Goal: Find contact information: Find contact information

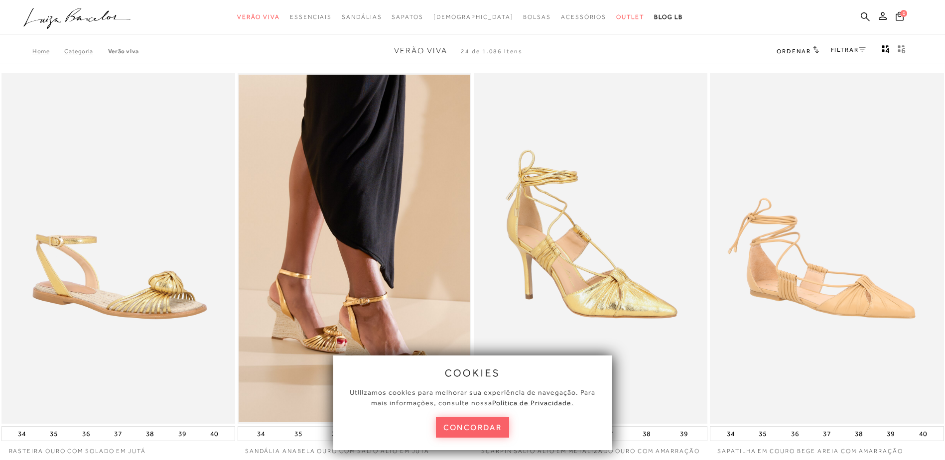
click at [181, 282] on img at bounding box center [118, 248] width 233 height 351
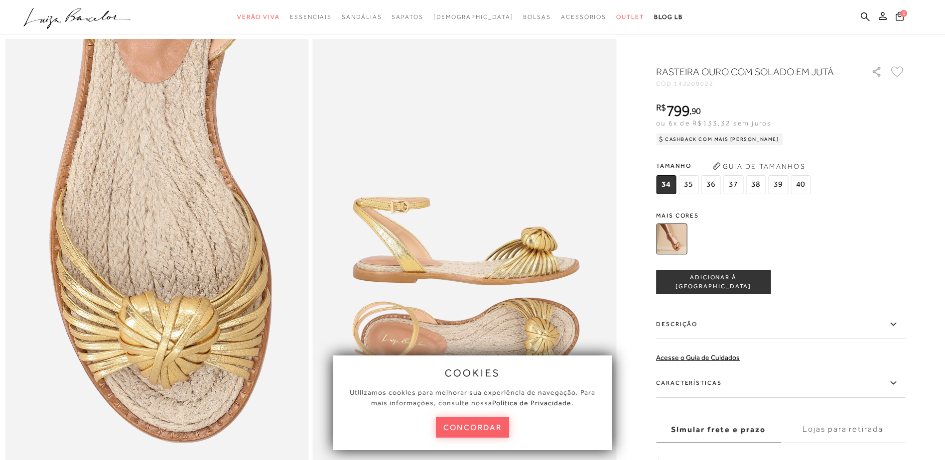
scroll to position [1046, 0]
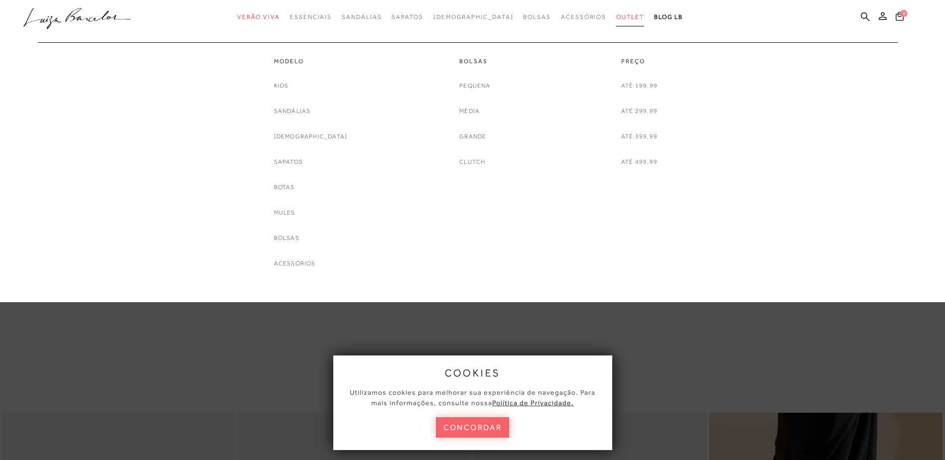
click at [616, 18] on span "Outlet" at bounding box center [630, 16] width 28 height 7
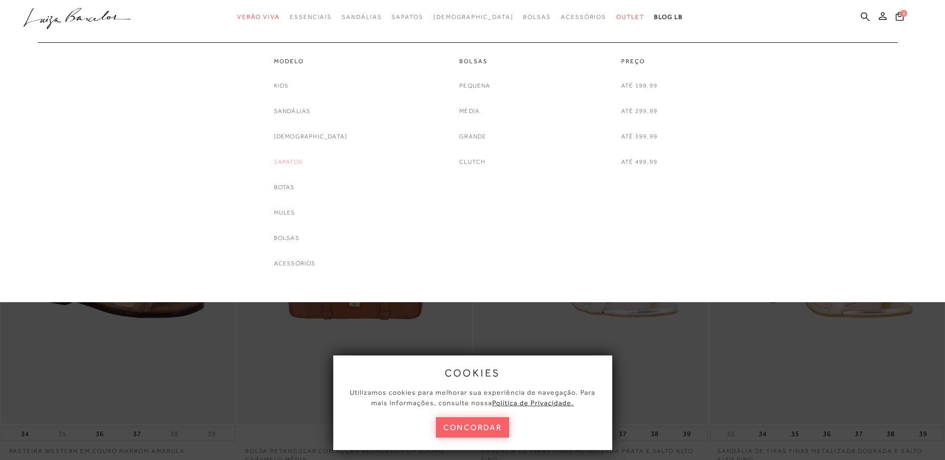
click at [303, 160] on link "Sapatos" at bounding box center [288, 162] width 29 height 10
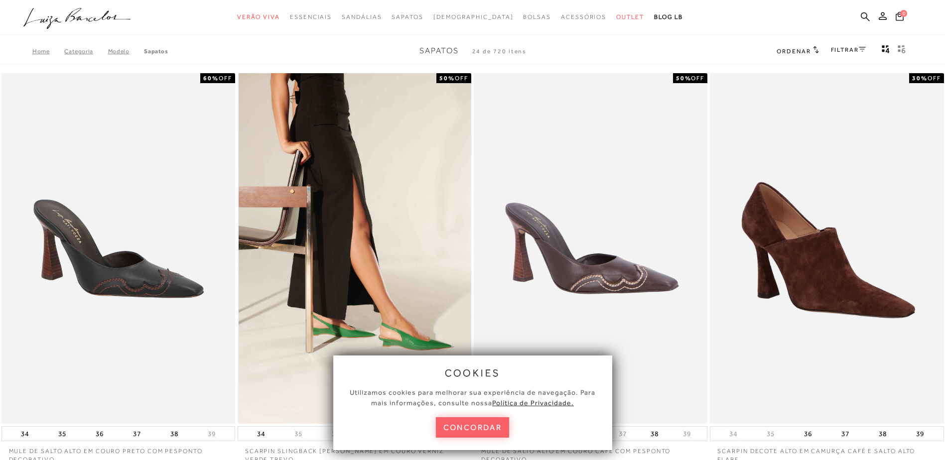
click at [385, 285] on img at bounding box center [355, 248] width 233 height 351
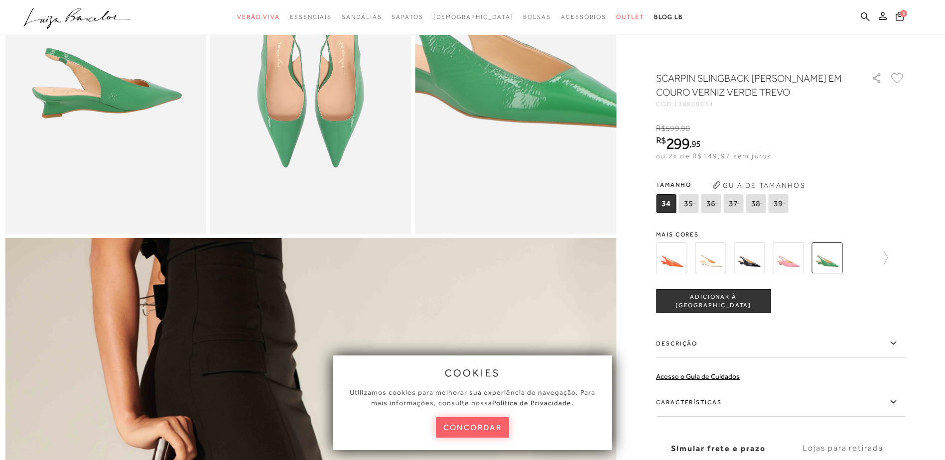
scroll to position [299, 0]
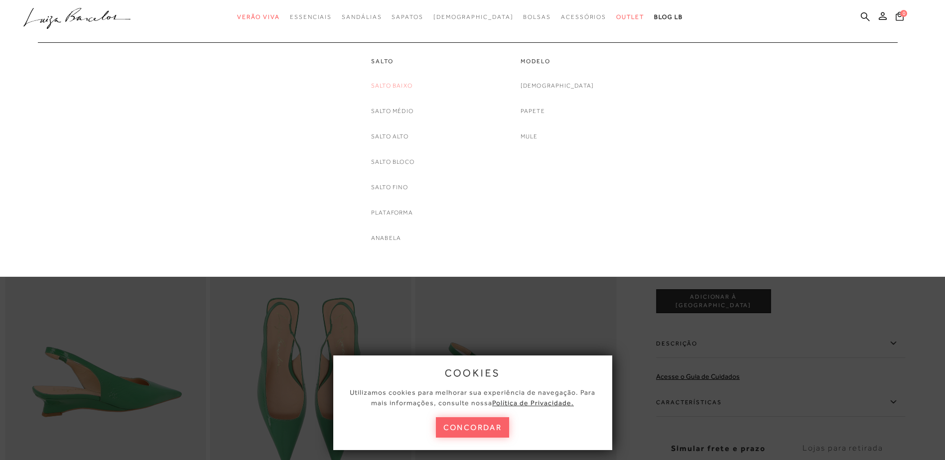
click at [398, 84] on link "Salto Baixo" at bounding box center [391, 86] width 41 height 10
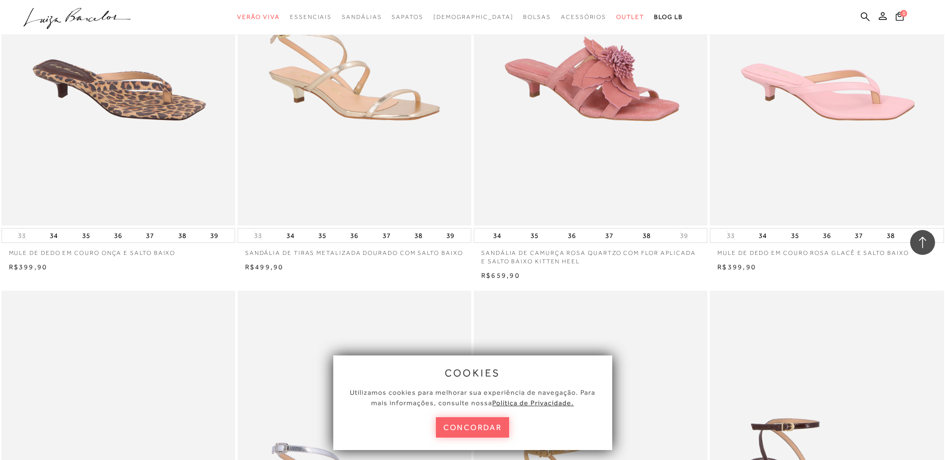
scroll to position [1395, 0]
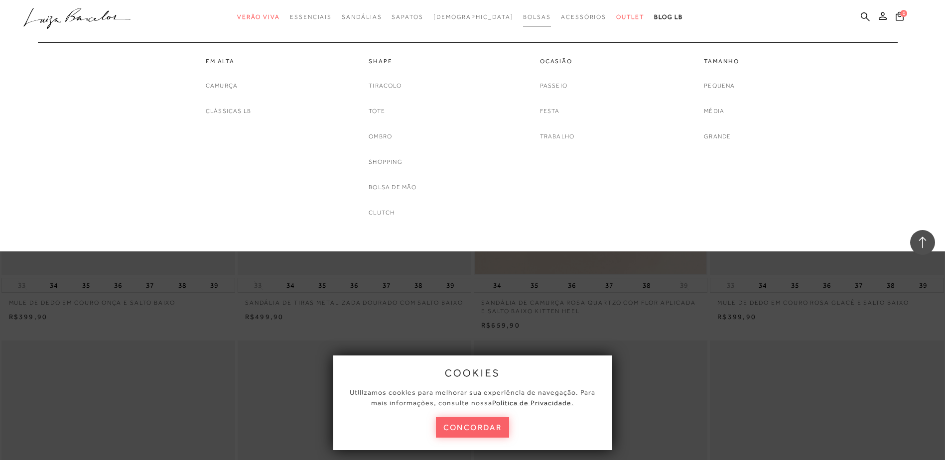
click at [523, 14] on span "Bolsas" at bounding box center [537, 16] width 28 height 7
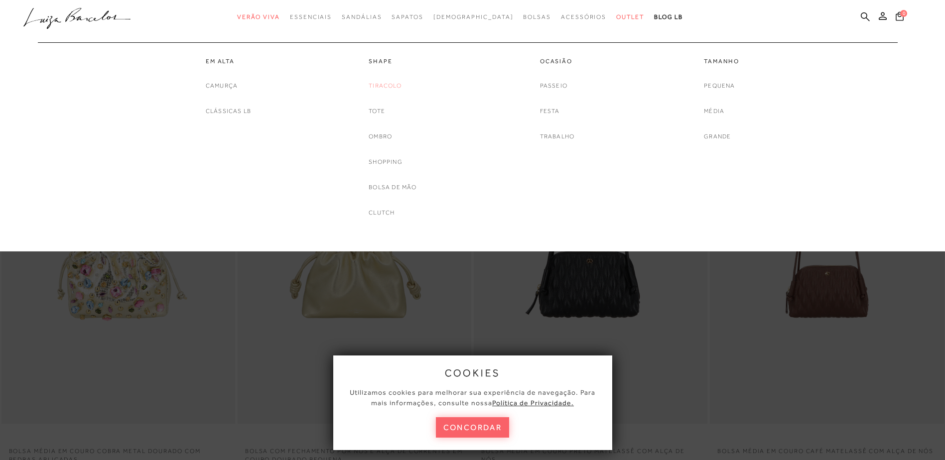
click at [399, 84] on link "Tiracolo" at bounding box center [385, 86] width 33 height 10
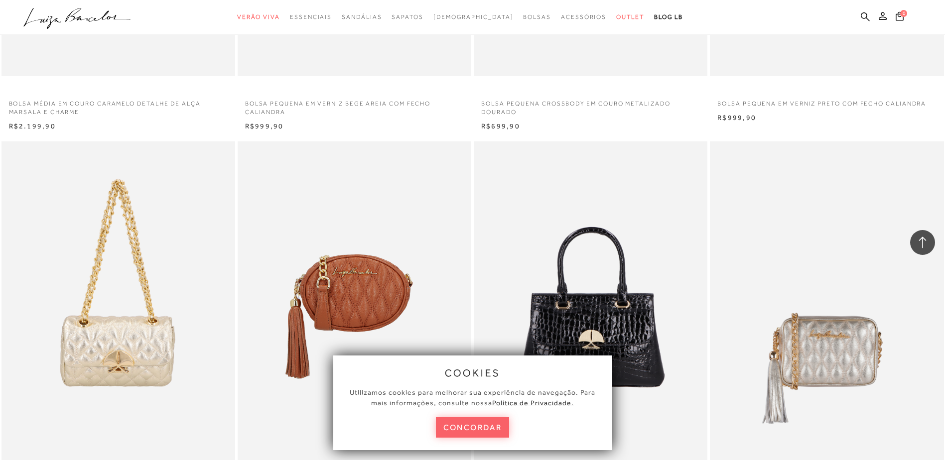
scroll to position [1644, 0]
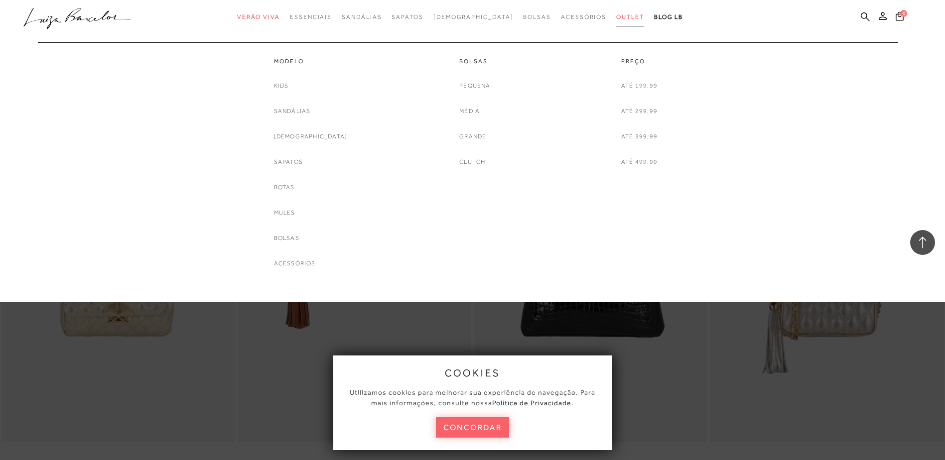
click at [616, 13] on link "Outlet" at bounding box center [630, 17] width 28 height 18
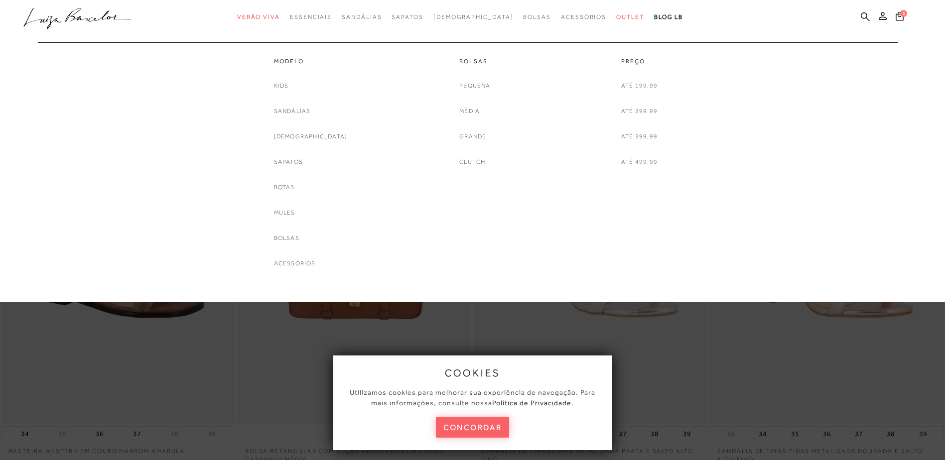
click at [638, 85] on link "Até 199,99" at bounding box center [639, 86] width 36 height 10
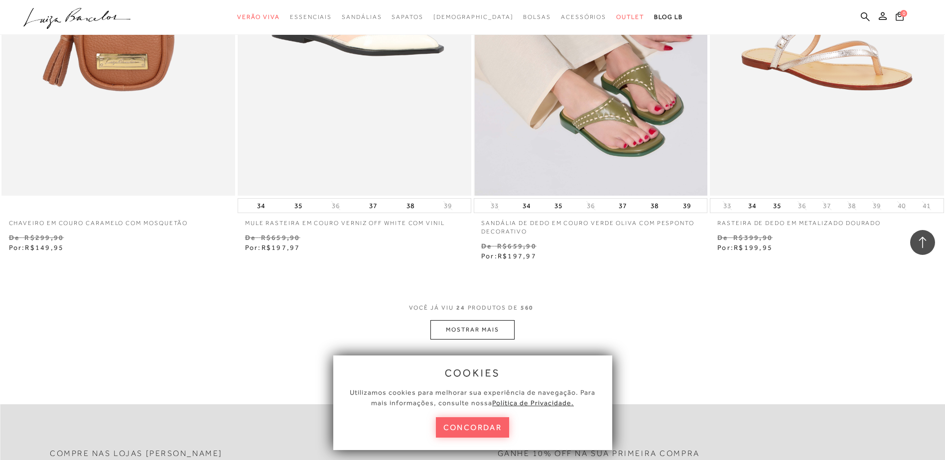
scroll to position [2540, 0]
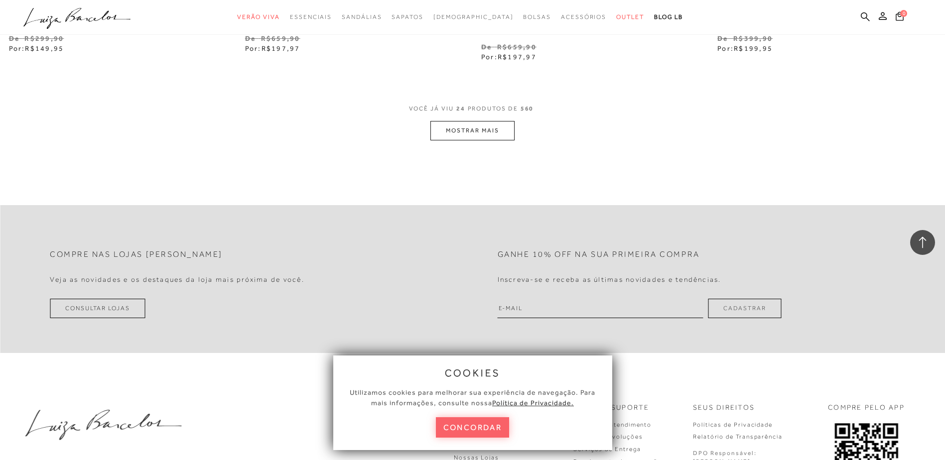
click at [117, 304] on link "Consultar Lojas" at bounding box center [98, 308] width 96 height 19
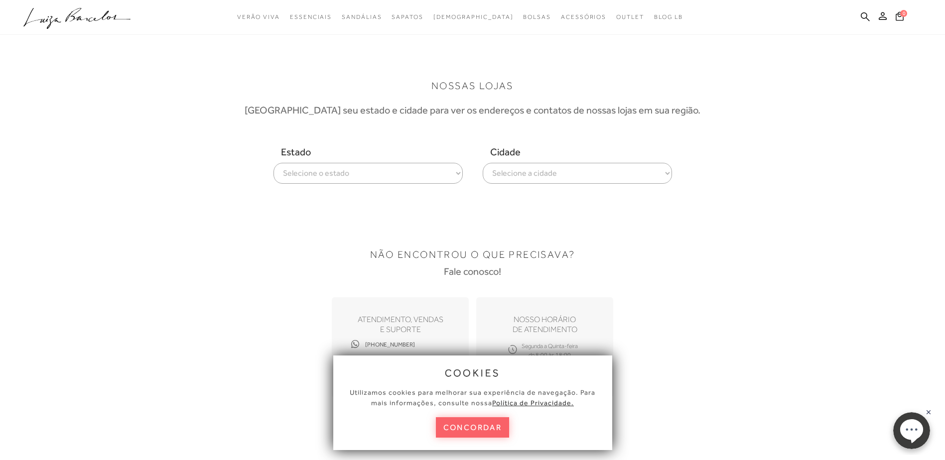
click at [458, 176] on select "Selecione o estado [GEOGRAPHIC_DATA] [GEOGRAPHIC_DATA] [GEOGRAPHIC_DATA] [GEOGR…" at bounding box center [367, 173] width 189 height 21
select select
click at [273, 163] on select "Selecione o estado [GEOGRAPHIC_DATA] [GEOGRAPHIC_DATA] [GEOGRAPHIC_DATA] [GEOGR…" at bounding box center [367, 173] width 189 height 21
click at [456, 172] on select "Selecione o estado [GEOGRAPHIC_DATA] [GEOGRAPHIC_DATA] [GEOGRAPHIC_DATA] [GEOGR…" at bounding box center [367, 173] width 189 height 21
click at [819, 188] on body "pa2400010 está carregada. cookies Utilizamos cookies para melhorar sua experiên…" at bounding box center [472, 230] width 945 height 460
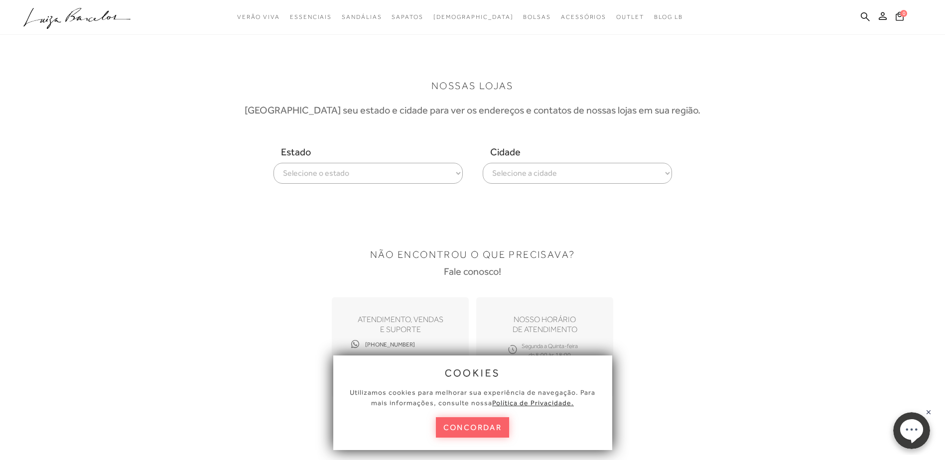
click at [669, 173] on select "Selecione a cidade ver todas Americana Araraquara Barueri Bauru Campinas Presid…" at bounding box center [577, 173] width 189 height 21
select select "[GEOGRAPHIC_DATA]"
click at [483, 163] on select "Selecione a cidade ver todas Americana Araraquara Barueri Bauru Campinas Presid…" at bounding box center [577, 173] width 189 height 21
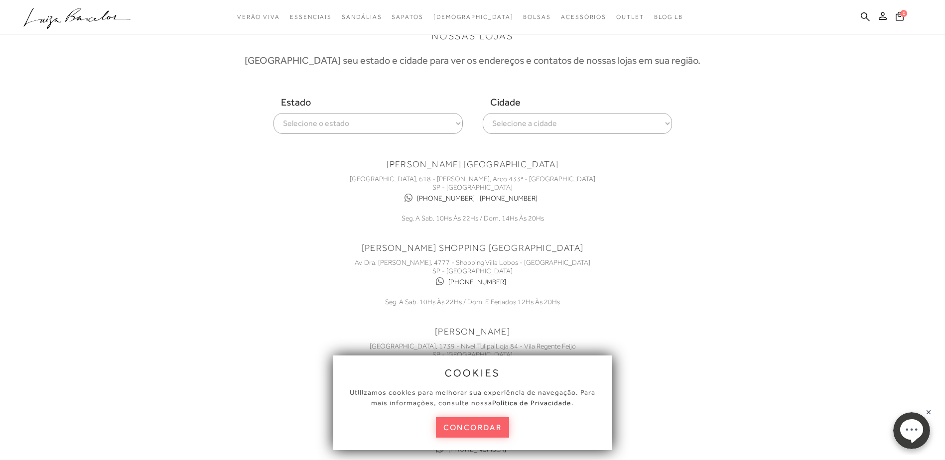
scroll to position [100, 0]
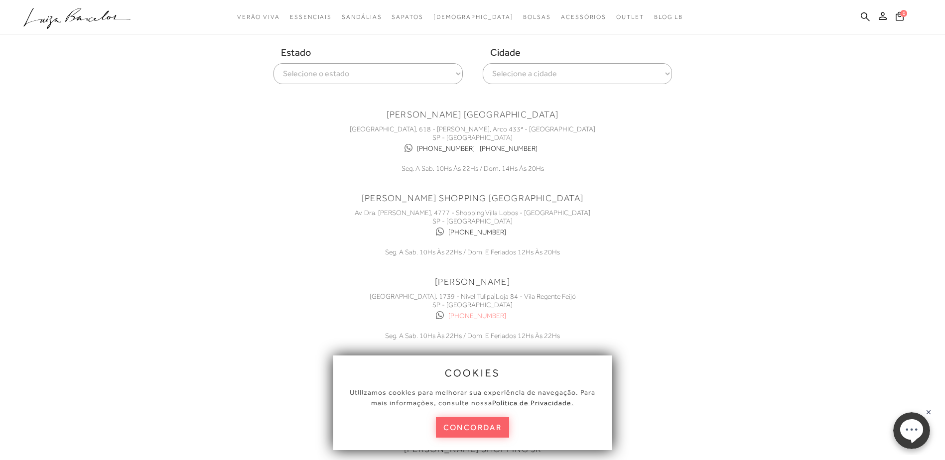
click at [492, 312] on link "+55 (11) 91411-3003" at bounding box center [477, 316] width 58 height 8
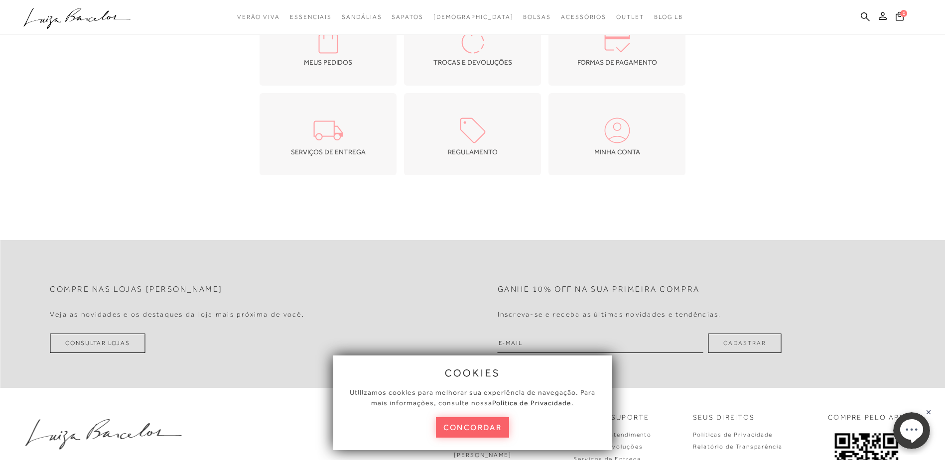
scroll to position [624, 0]
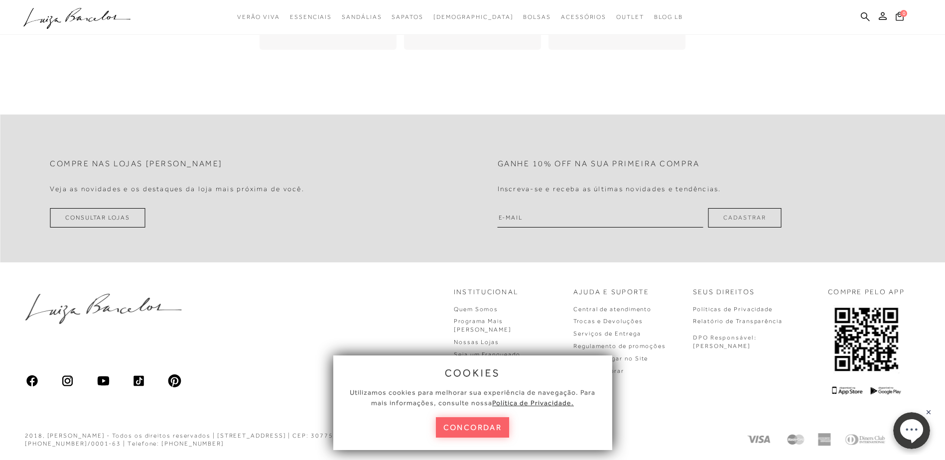
click at [85, 215] on link "Consultar Lojas" at bounding box center [98, 217] width 96 height 19
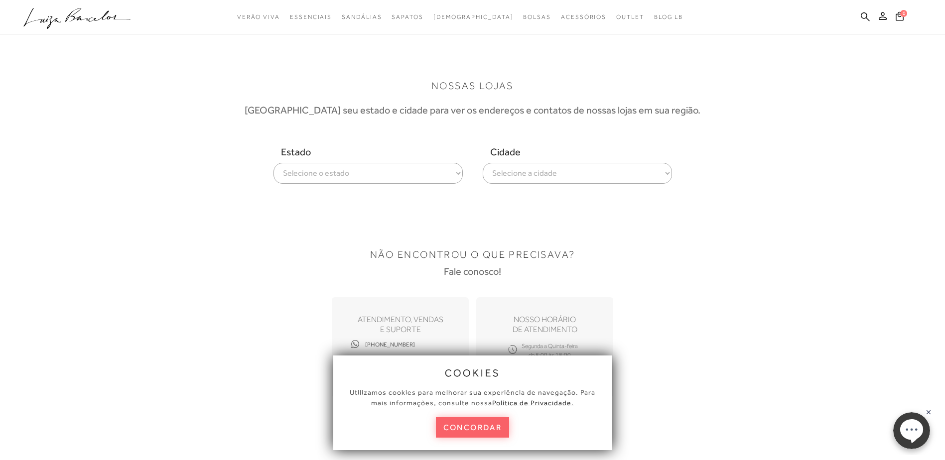
click at [460, 174] on select "Selecione o estado [GEOGRAPHIC_DATA] [GEOGRAPHIC_DATA] [GEOGRAPHIC_DATA] [GEOGR…" at bounding box center [367, 173] width 189 height 21
select select
click at [273, 163] on select "Selecione o estado [GEOGRAPHIC_DATA] [GEOGRAPHIC_DATA] [GEOGRAPHIC_DATA] [GEOGR…" at bounding box center [367, 173] width 189 height 21
click at [666, 174] on select "Selecione a cidade ver todas Americana Araraquara Barueri Bauru Campinas Presid…" at bounding box center [577, 173] width 189 height 21
select select "[GEOGRAPHIC_DATA]"
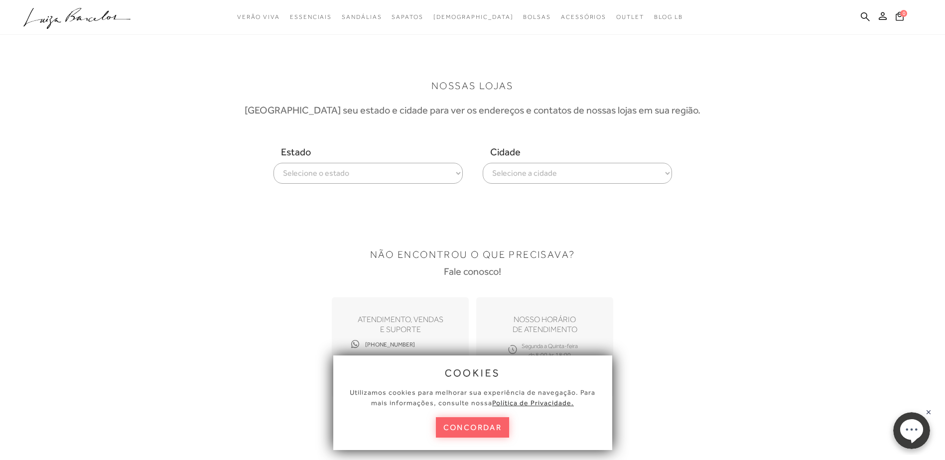
click at [483, 163] on select "Selecione a cidade ver todas Americana Araraquara Barueri Bauru Campinas Presid…" at bounding box center [577, 173] width 189 height 21
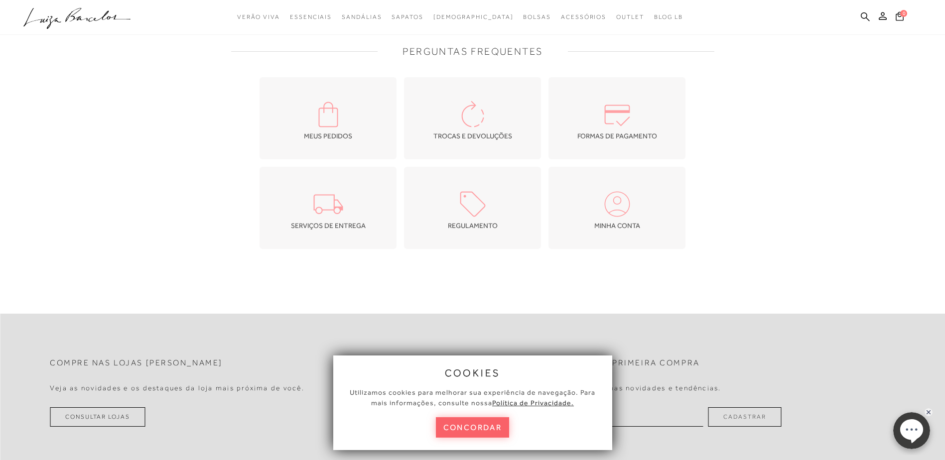
scroll to position [1022, 0]
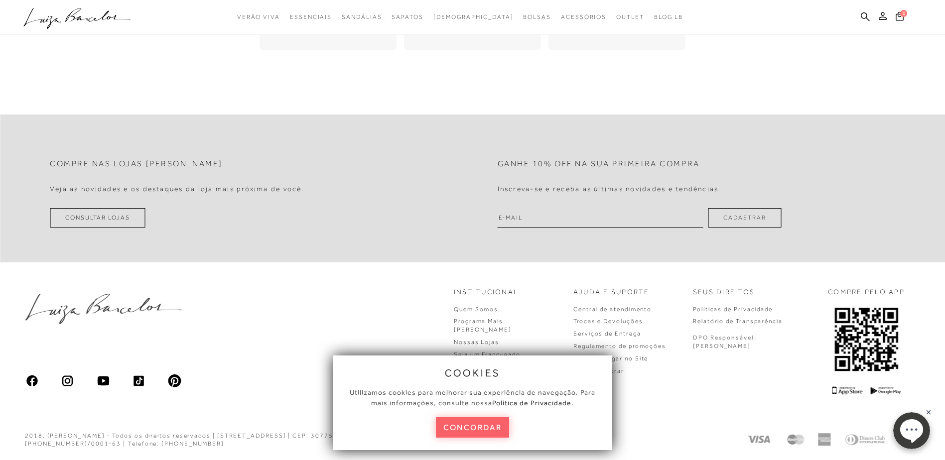
click at [67, 380] on img at bounding box center [68, 381] width 14 height 14
